Goal: Task Accomplishment & Management: Use online tool/utility

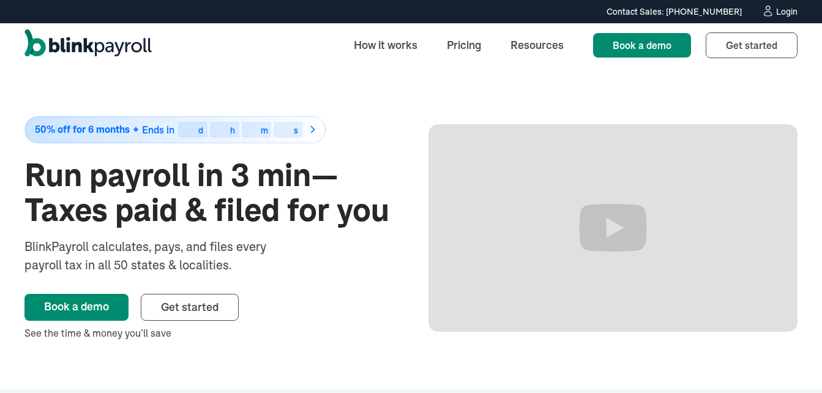
click at [784, 10] on div "Login" at bounding box center [786, 11] width 21 height 9
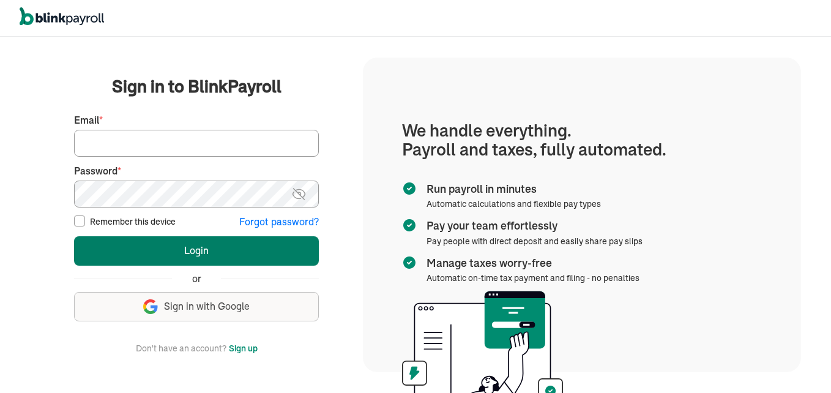
type input "[EMAIL_ADDRESS][DOMAIN_NAME]"
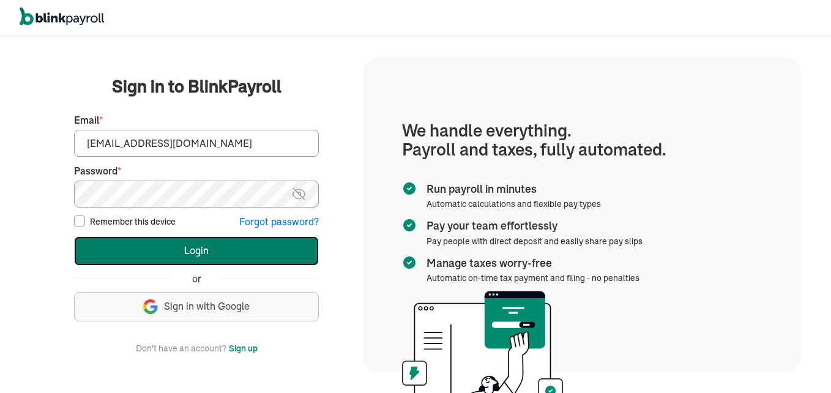
click at [233, 252] on button "Login" at bounding box center [196, 250] width 245 height 29
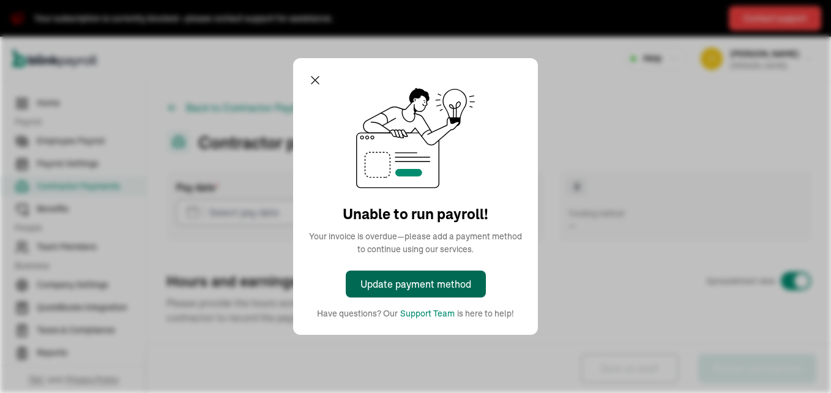
click at [455, 278] on div "Update payment method" at bounding box center [416, 284] width 111 height 15
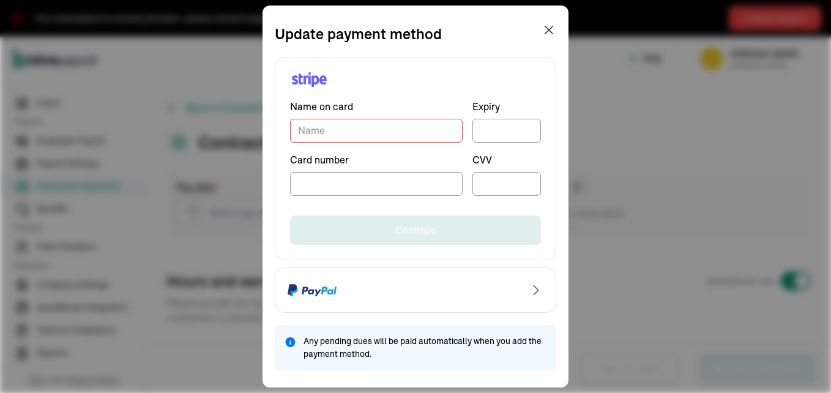
click at [358, 138] on input "TextInput" at bounding box center [376, 131] width 173 height 24
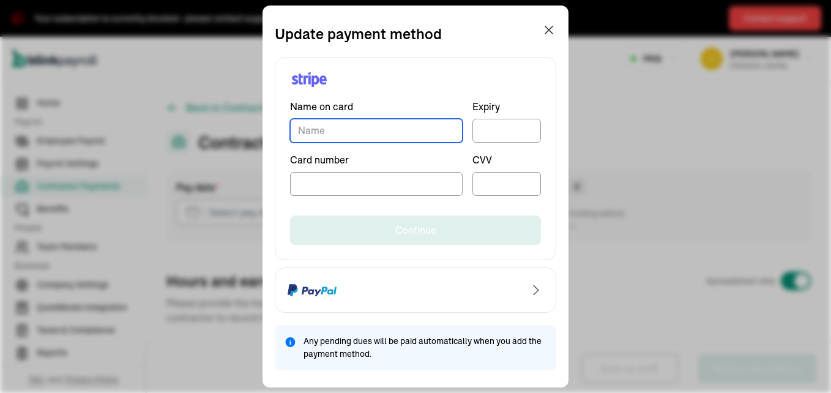
click at [323, 121] on input "TextInput" at bounding box center [376, 131] width 173 height 24
click at [320, 131] on input "TextInput" at bounding box center [376, 131] width 173 height 24
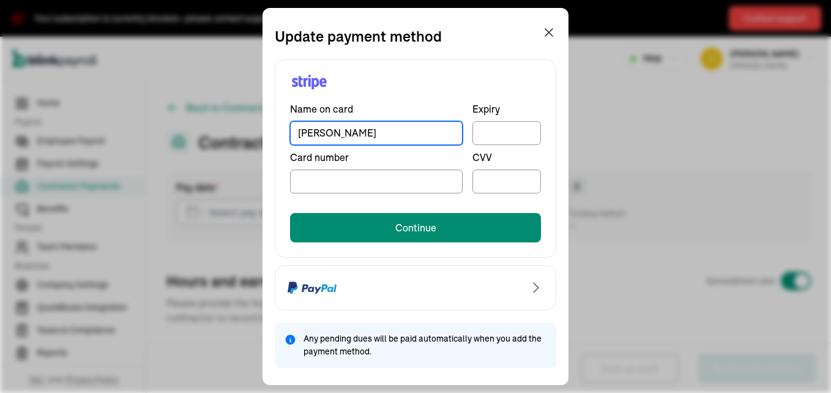
type input "Tyra Paul"
click at [298, 180] on div at bounding box center [376, 182] width 173 height 24
click at [506, 175] on div at bounding box center [507, 182] width 69 height 24
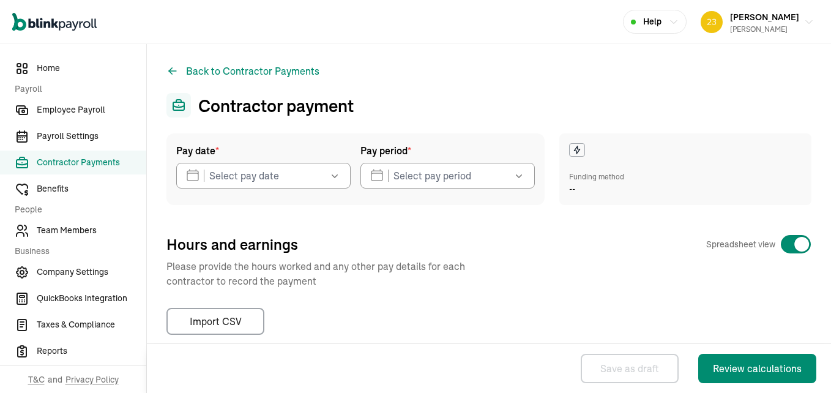
click at [337, 175] on icon "button" at bounding box center [335, 176] width 12 height 12
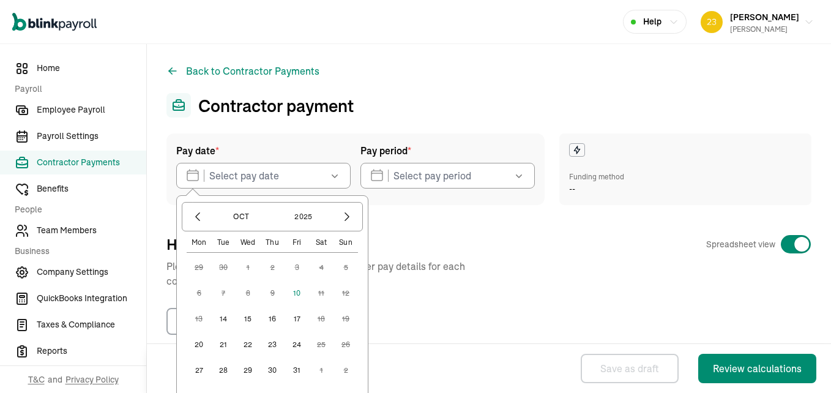
click at [299, 294] on button "10" at bounding box center [297, 293] width 24 height 24
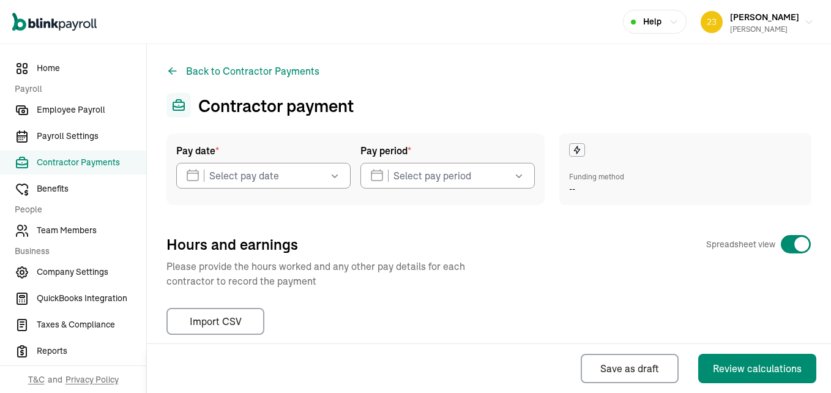
type input "10/10/2025"
click at [513, 178] on icon "button" at bounding box center [519, 176] width 12 height 12
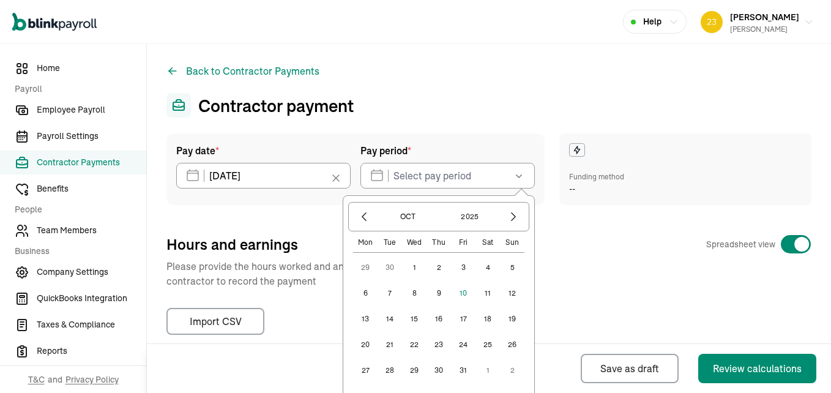
click at [358, 293] on button "6" at bounding box center [365, 293] width 24 height 24
click at [453, 291] on button "10" at bounding box center [463, 293] width 24 height 24
type input "10/06/2025 ~ 10/10/2025"
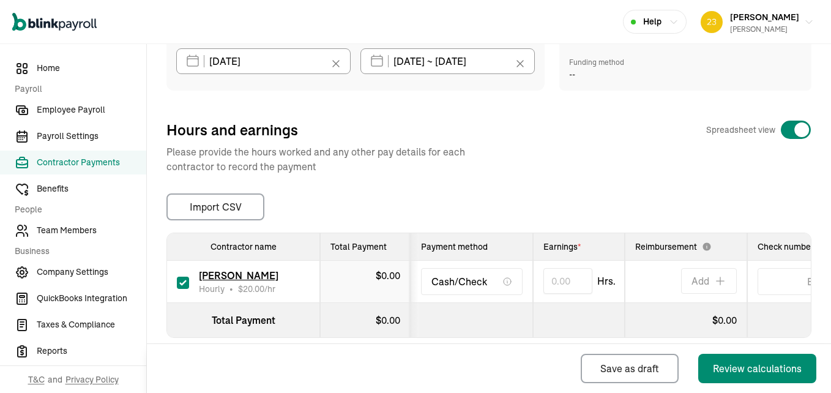
scroll to position [115, 0]
click at [566, 284] on input "text" at bounding box center [568, 281] width 49 height 26
type input "20.00"
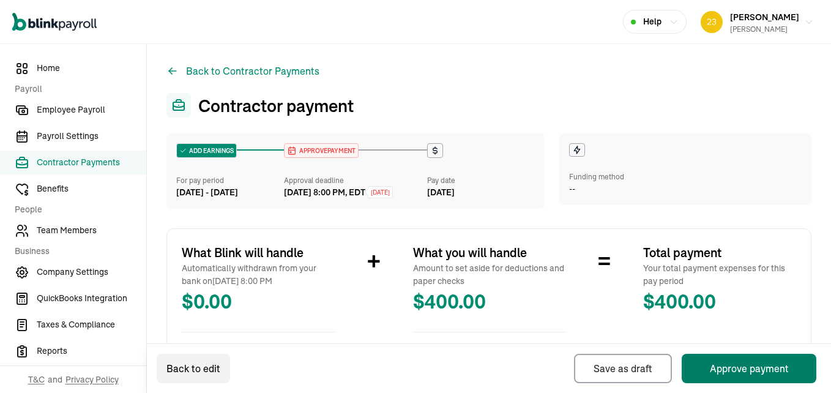
click at [744, 372] on button "Approve payment" at bounding box center [749, 368] width 135 height 29
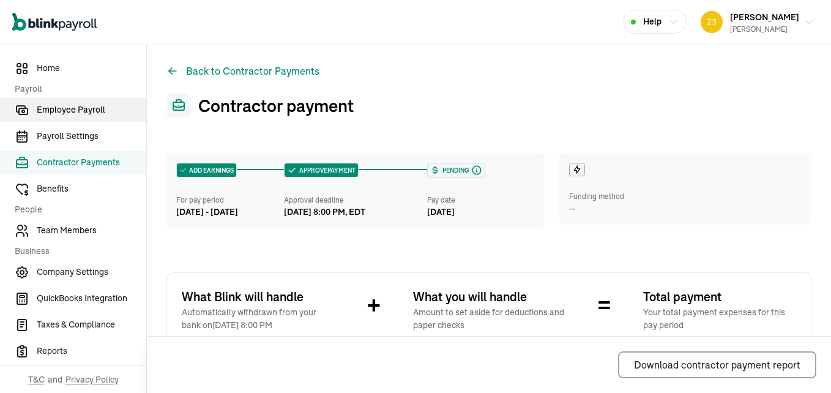
click at [77, 112] on span "Employee Payroll" at bounding box center [92, 109] width 110 height 13
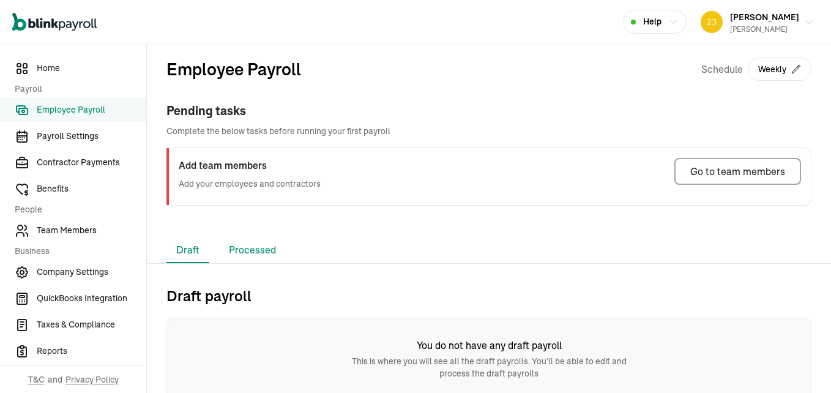
click at [251, 250] on li "Processed" at bounding box center [252, 251] width 67 height 26
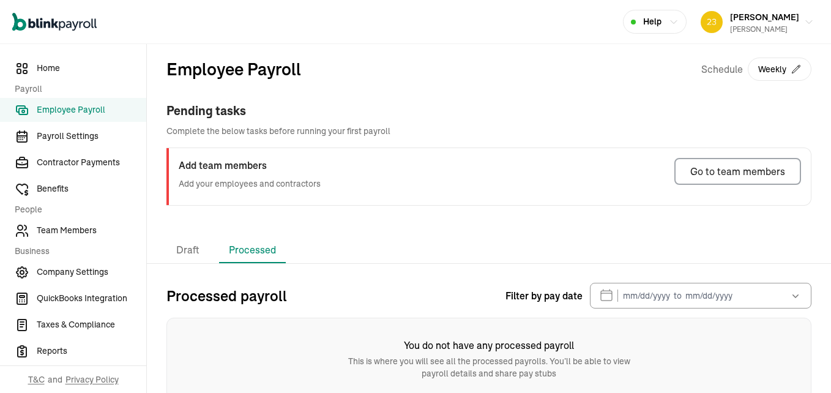
scroll to position [19, 0]
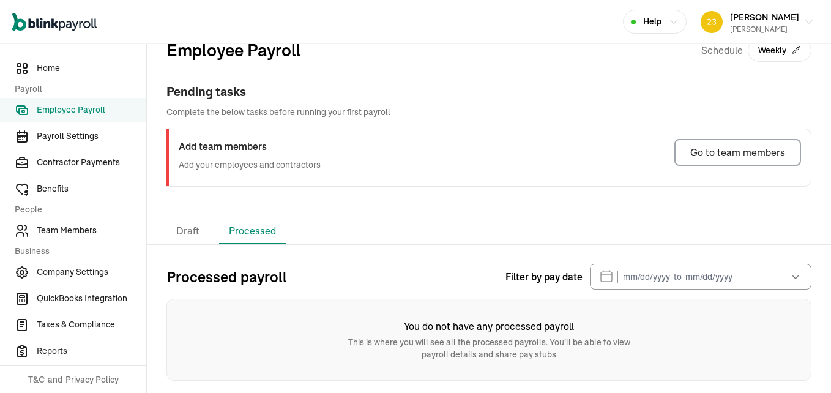
click at [790, 275] on icon "button" at bounding box center [796, 277] width 12 height 12
click at [82, 163] on span "Contractor Payments" at bounding box center [92, 162] width 110 height 13
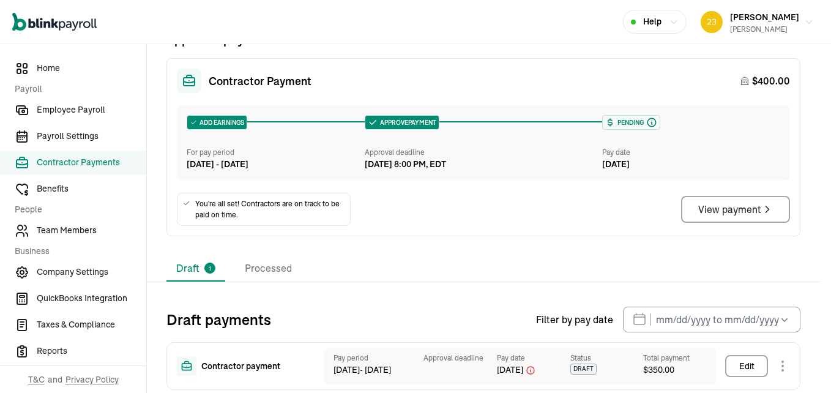
scroll to position [127, 0]
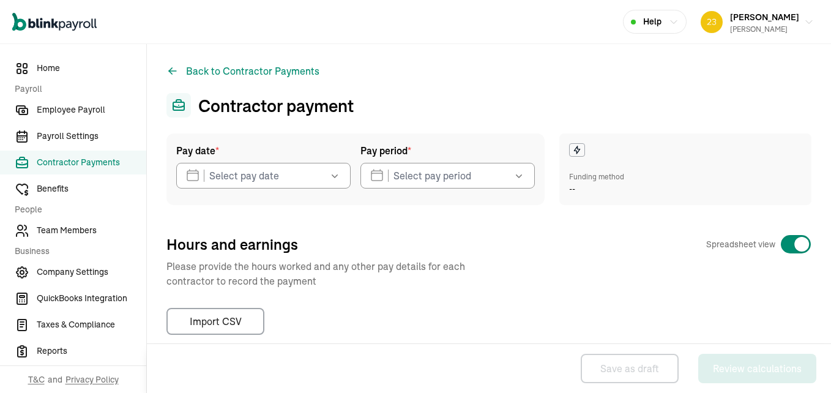
type input "10/06/2025"
type input "09/29/2025 ~ 10/03/2025"
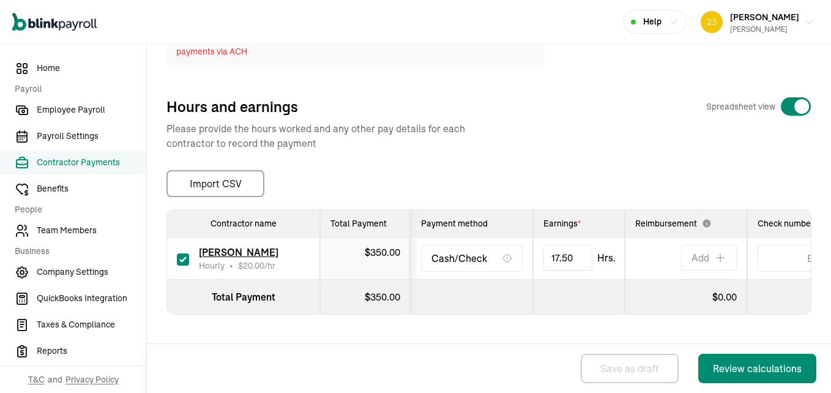
scroll to position [177, 0]
click at [743, 370] on div "Review calculations" at bounding box center [757, 368] width 89 height 15
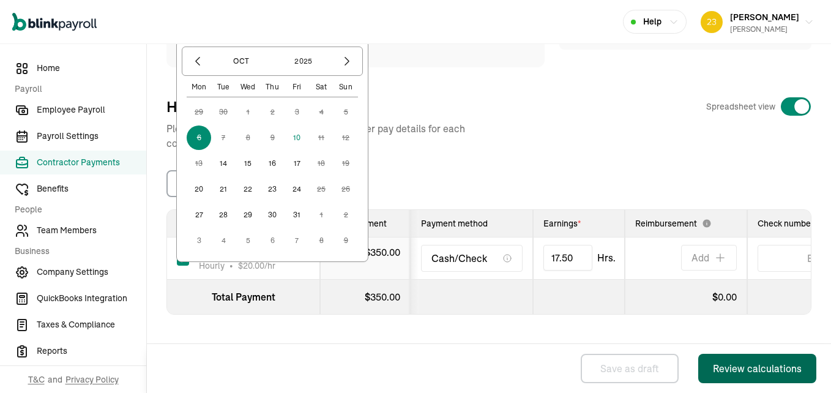
click at [743, 370] on div "Review calculations" at bounding box center [757, 368] width 89 height 15
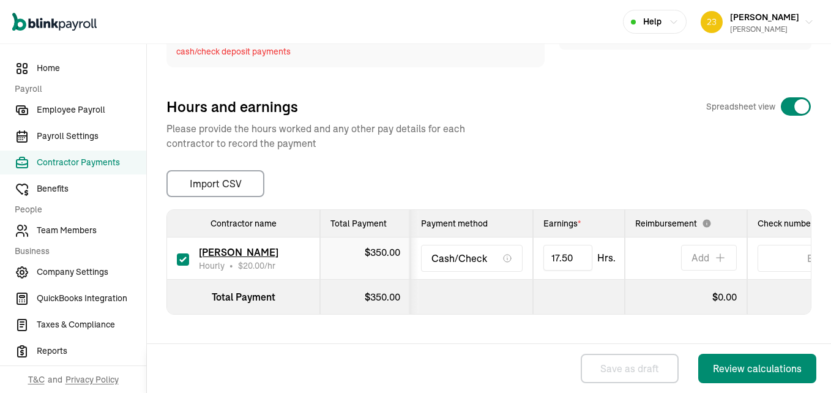
click at [577, 75] on div "Pay date * 10/06/2025 Oct 2025 Mon Tue Wed Thu Fri Sat Sun 29 30 1 2 3 4 5 6 7 …" at bounding box center [489, 151] width 645 height 346
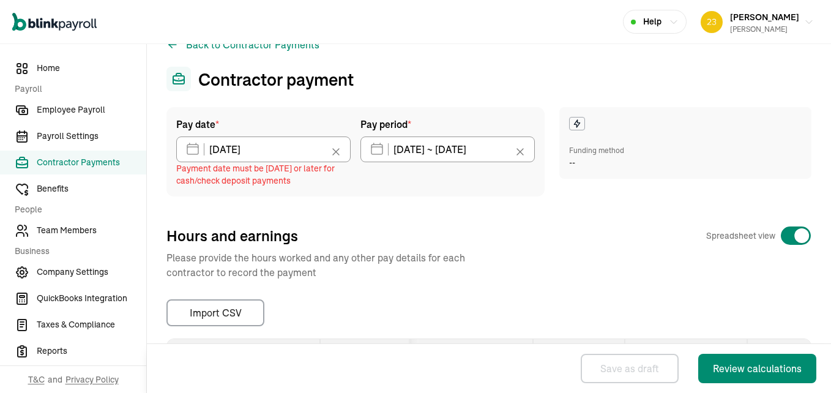
scroll to position [0, 0]
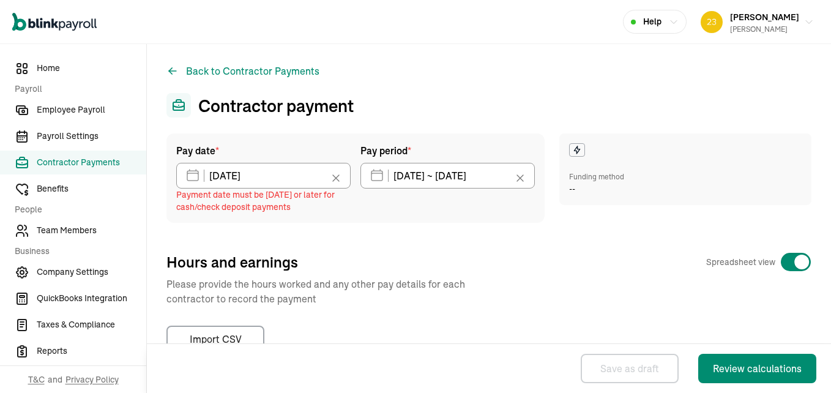
click at [334, 178] on icon at bounding box center [336, 178] width 6 height 6
click at [333, 176] on icon "button" at bounding box center [335, 176] width 6 height 4
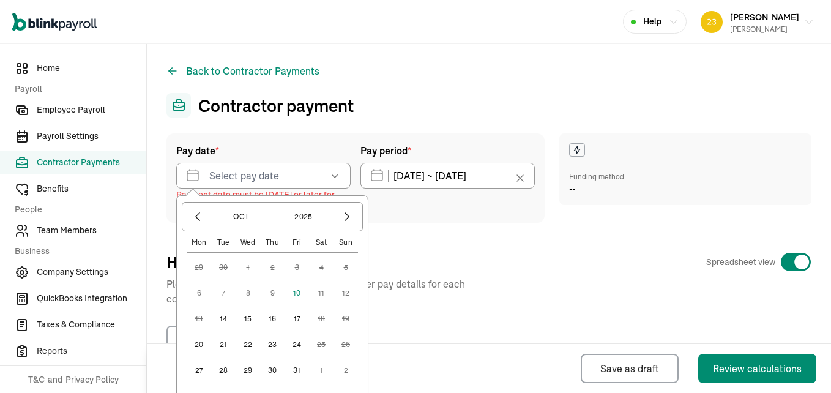
click at [295, 292] on button "10" at bounding box center [297, 293] width 24 height 24
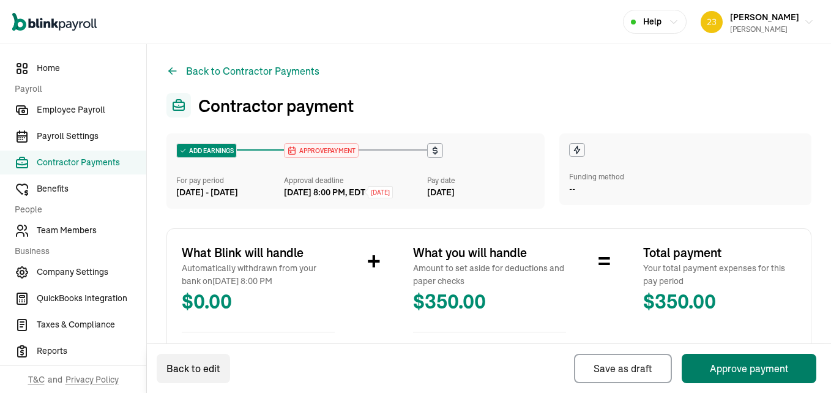
click at [728, 373] on button "Approve payment" at bounding box center [749, 368] width 135 height 29
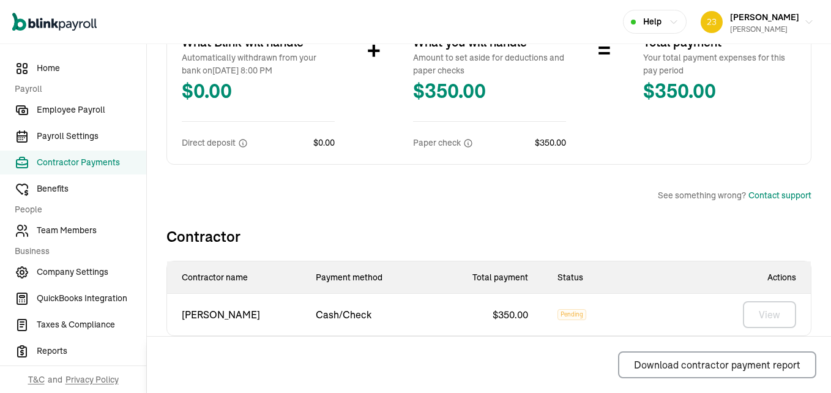
scroll to position [273, 0]
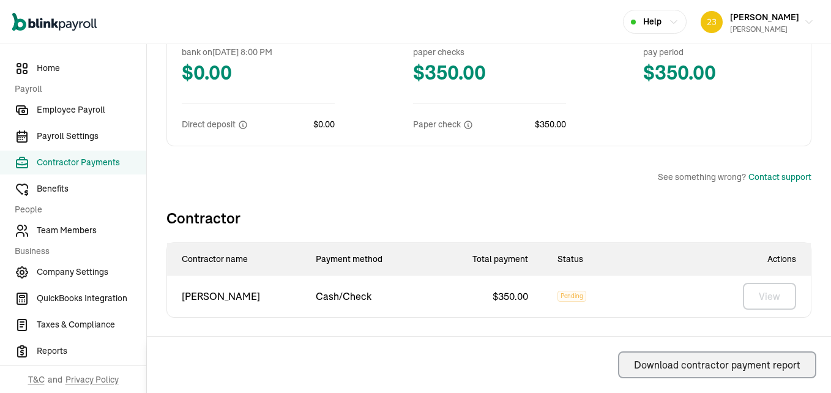
click at [656, 365] on div "Download contractor payment report" at bounding box center [717, 365] width 167 height 15
click at [750, 131] on div "What Blink will handle Automatically withdrawn from your bank on Oct 10, 2025, …" at bounding box center [489, 73] width 615 height 116
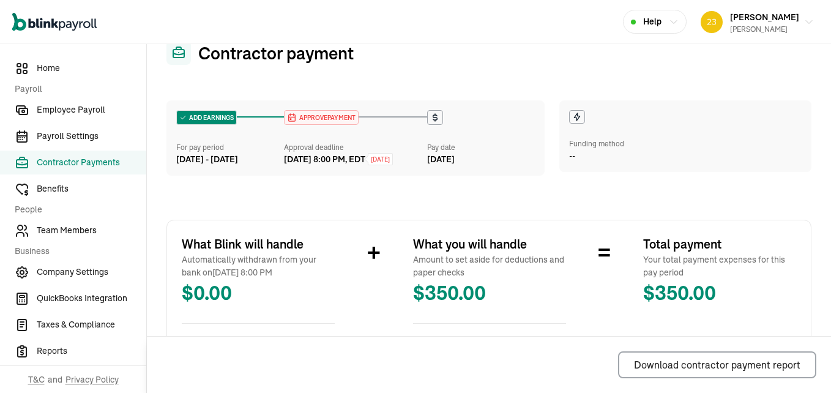
scroll to position [51, 0]
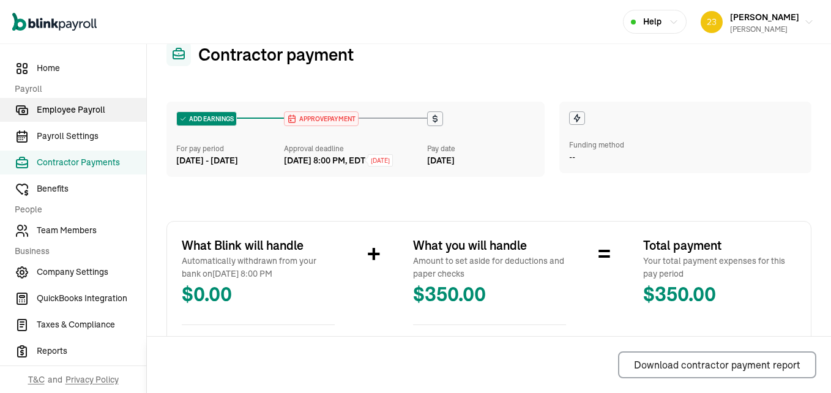
click at [66, 110] on span "Employee Payroll" at bounding box center [92, 109] width 110 height 13
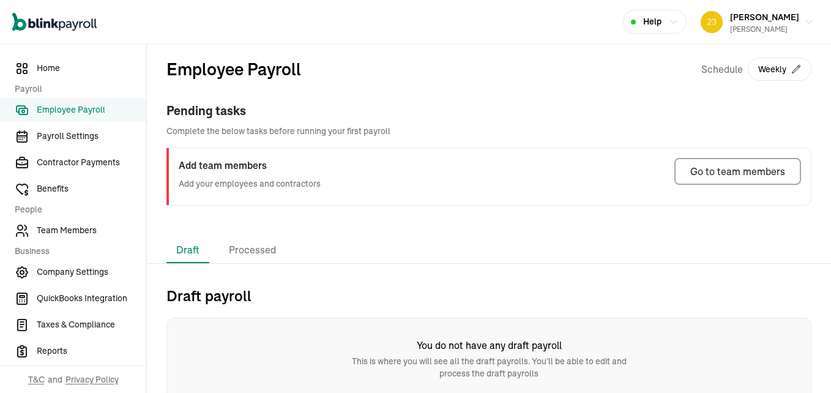
scroll to position [7, 0]
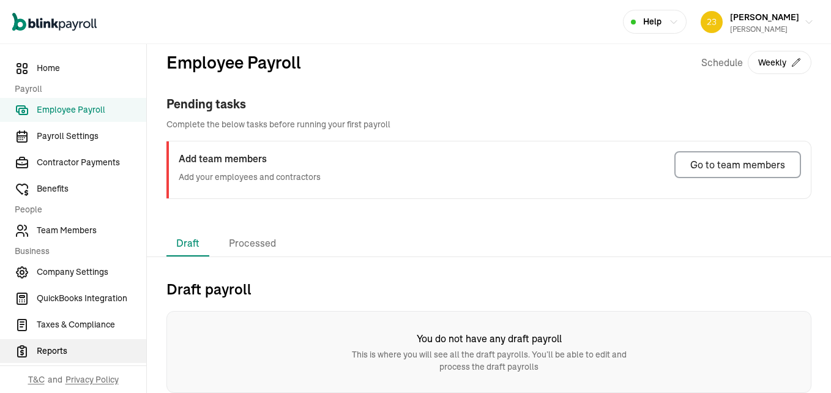
click at [60, 353] on span "Reports" at bounding box center [92, 351] width 110 height 13
